Goal: Task Accomplishment & Management: Manage account settings

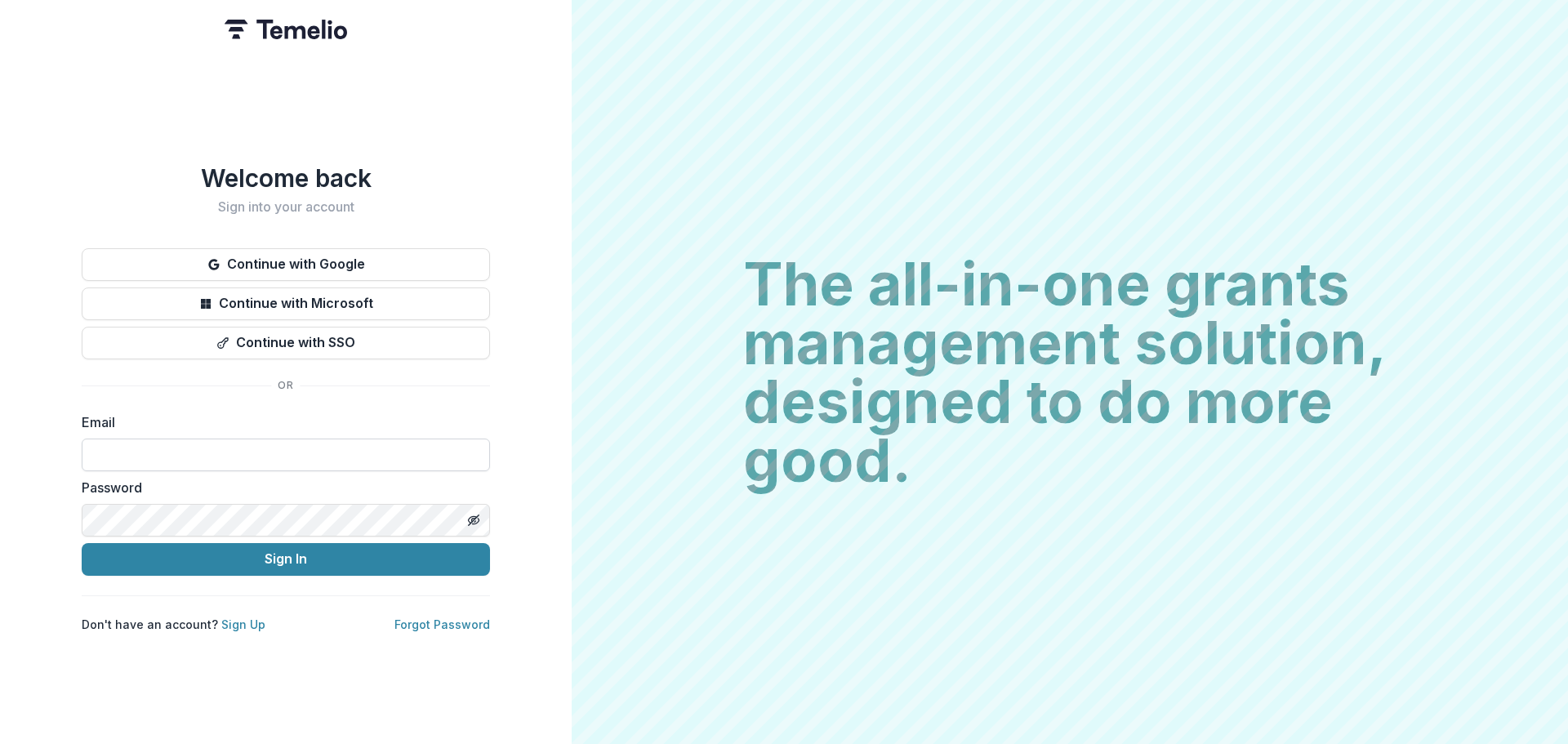
click at [283, 445] on input at bounding box center [285, 455] width 408 height 33
click at [251, 439] on input at bounding box center [285, 455] width 408 height 33
type input "**********"
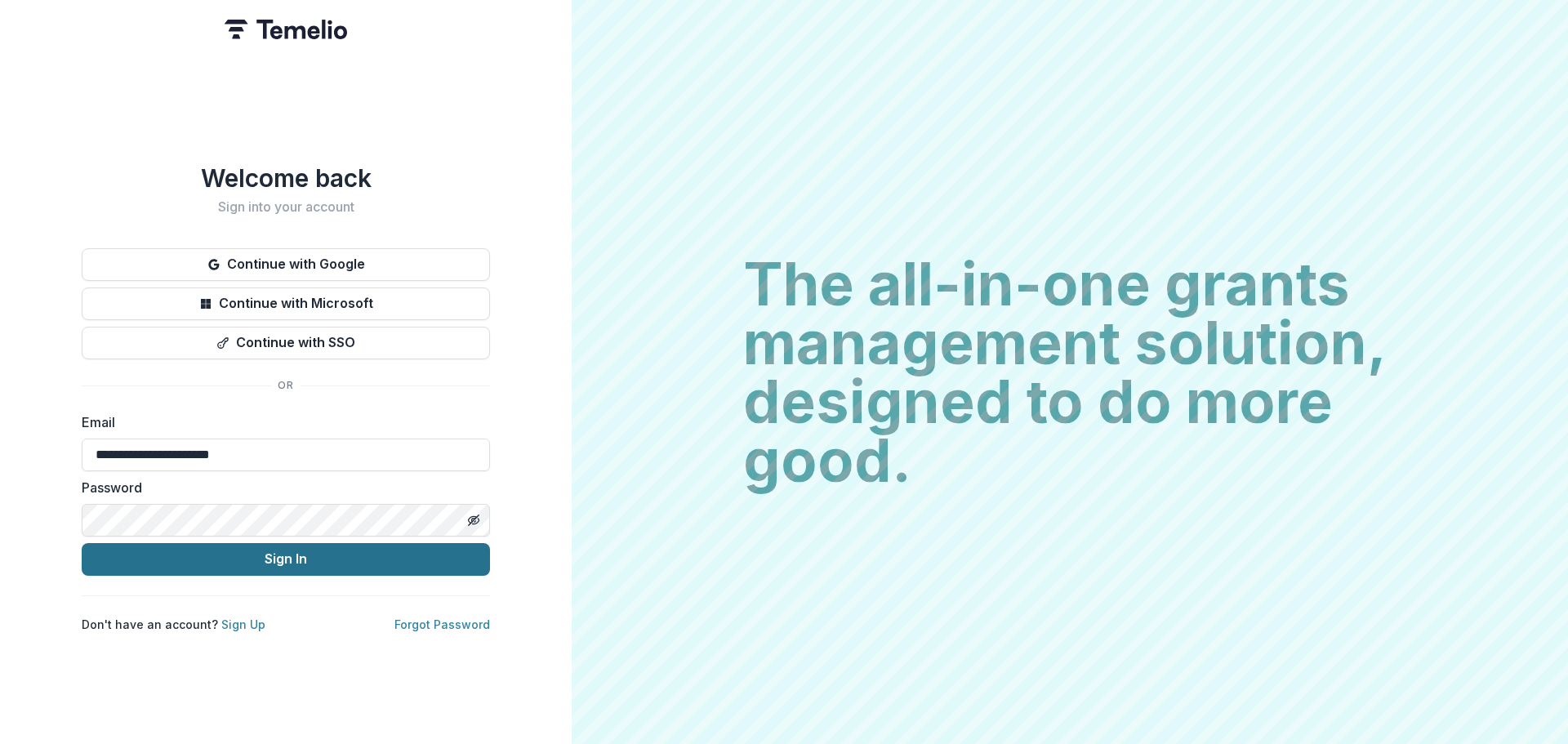
click at [276, 553] on button "Sign In" at bounding box center [285, 560] width 408 height 33
